Goal: Task Accomplishment & Management: Complete application form

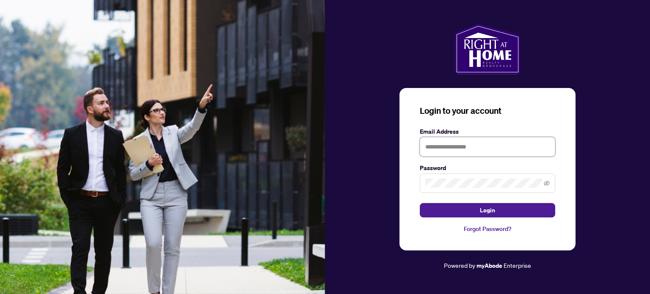
click at [507, 151] on input "text" at bounding box center [486, 146] width 135 height 19
type input "**********"
click at [419, 203] on button "Login" at bounding box center [486, 210] width 135 height 14
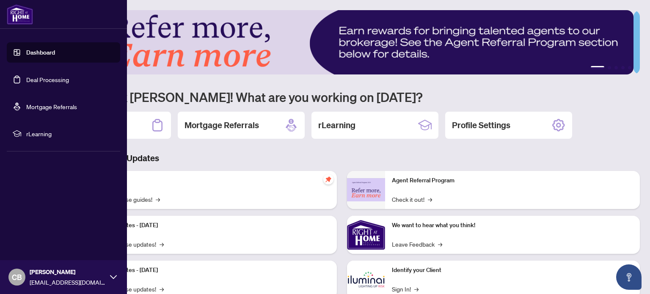
click at [33, 77] on link "Deal Processing" at bounding box center [47, 80] width 43 height 8
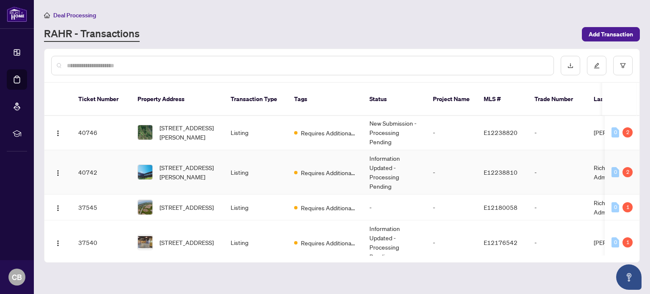
scroll to position [85, 0]
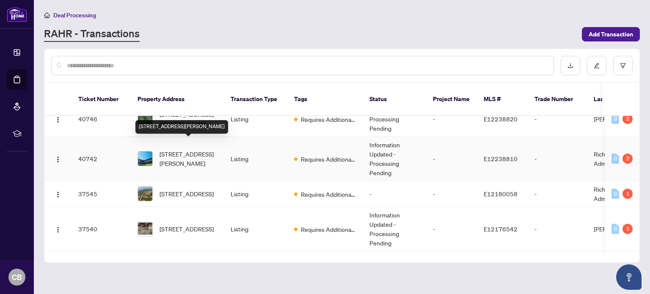
click at [185, 150] on span "[STREET_ADDRESS][PERSON_NAME]" at bounding box center [188, 158] width 58 height 19
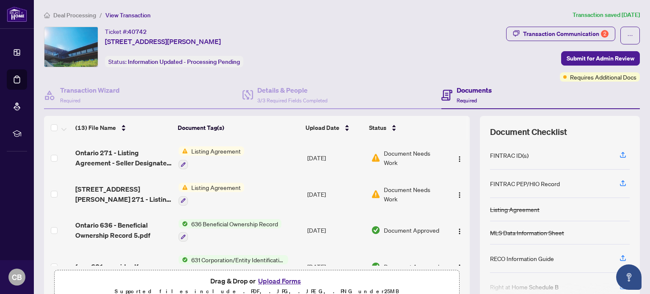
click at [205, 149] on span "Listing Agreement" at bounding box center [216, 150] width 56 height 9
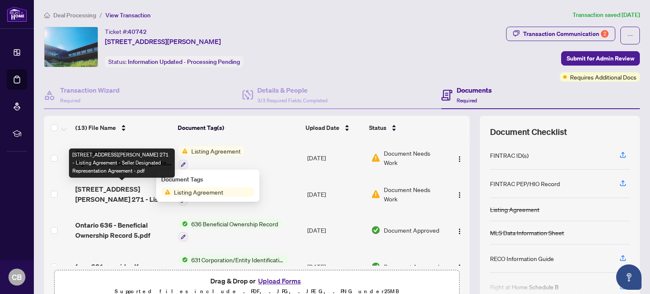
click at [115, 186] on span "[STREET_ADDRESS][PERSON_NAME] 271 - Listing Agreement - Seller Designated Repre…" at bounding box center [123, 194] width 96 height 20
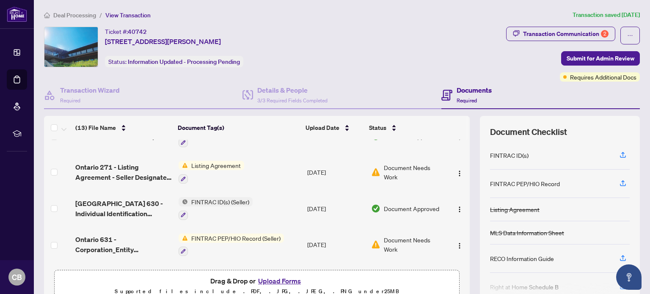
scroll to position [296, 0]
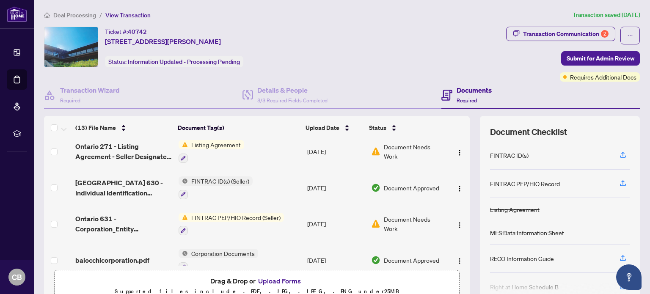
click at [215, 142] on span "Listing Agreement" at bounding box center [216, 144] width 56 height 9
click at [200, 186] on span "Listing Agreement" at bounding box center [198, 183] width 56 height 9
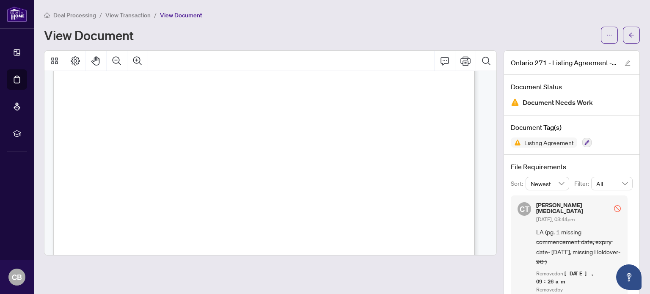
scroll to position [169, 0]
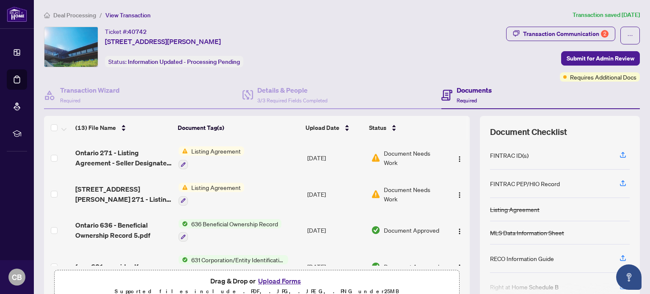
click at [212, 151] on span "Listing Agreement" at bounding box center [216, 150] width 56 height 9
click at [197, 191] on span "Listing Agreement" at bounding box center [198, 191] width 56 height 9
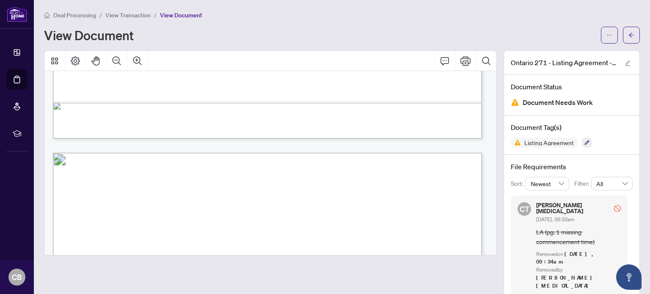
scroll to position [507, 0]
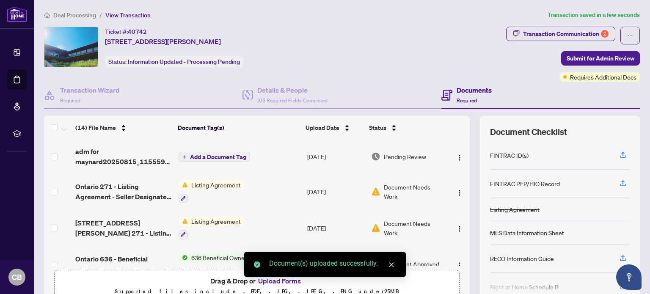
click at [219, 155] on span "Add a Document Tag" at bounding box center [218, 157] width 56 height 6
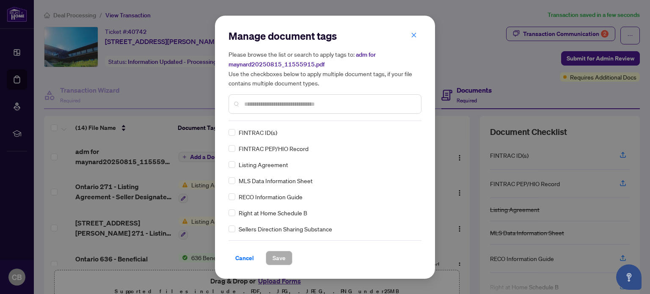
click at [251, 117] on div "Manage document tags Please browse the list or search to apply tags to: adm for…" at bounding box center [324, 75] width 193 height 92
click at [252, 104] on input "text" at bounding box center [329, 103] width 170 height 9
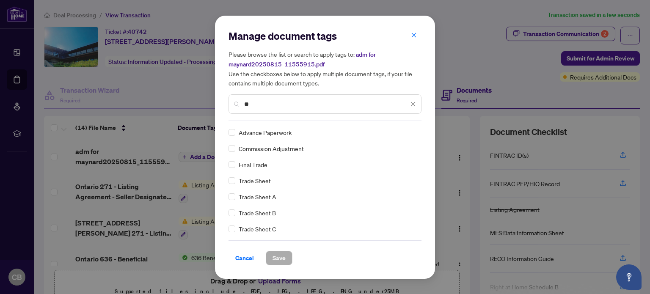
drag, startPoint x: 272, startPoint y: 101, endPoint x: 242, endPoint y: 106, distance: 30.8
click at [242, 106] on div "**" at bounding box center [324, 103] width 193 height 19
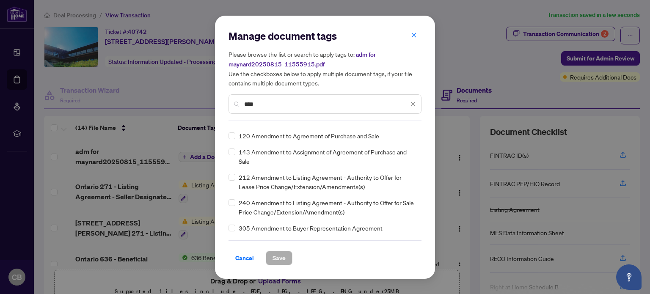
scroll to position [42, 0]
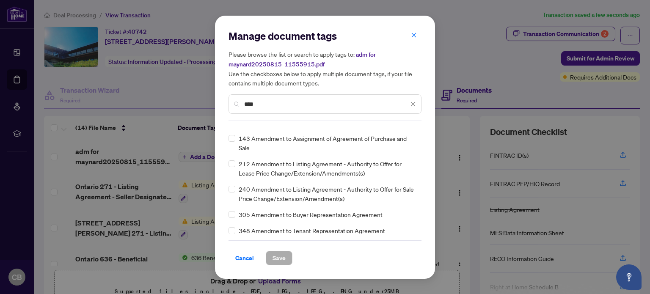
type input "****"
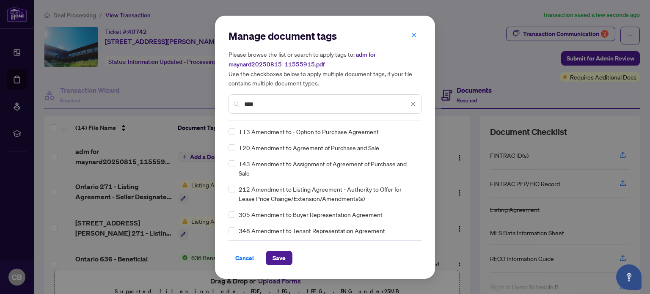
scroll to position [0, 0]
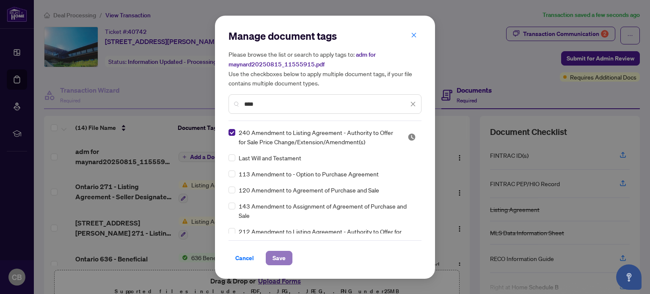
click at [278, 257] on span "Save" at bounding box center [278, 258] width 13 height 14
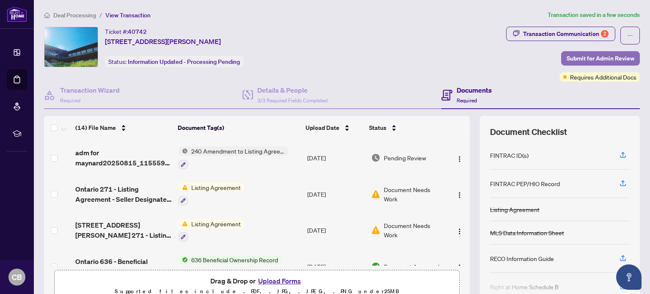
click at [591, 58] on span "Submit for Admin Review" at bounding box center [600, 59] width 68 height 14
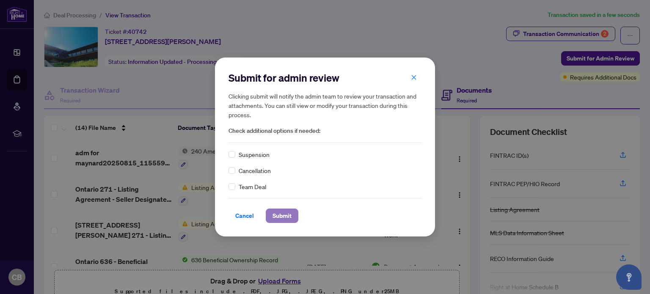
click at [278, 218] on span "Submit" at bounding box center [281, 216] width 19 height 14
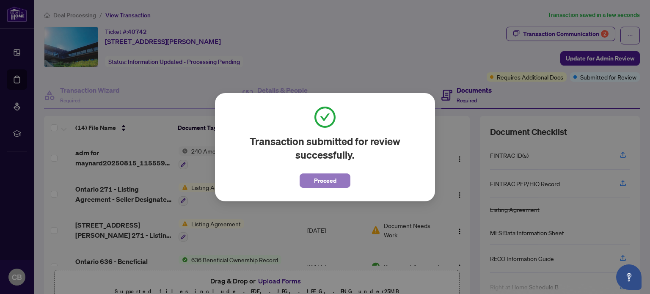
click at [326, 182] on span "Proceed" at bounding box center [325, 181] width 22 height 14
